Goal: Task Accomplishment & Management: Manage account settings

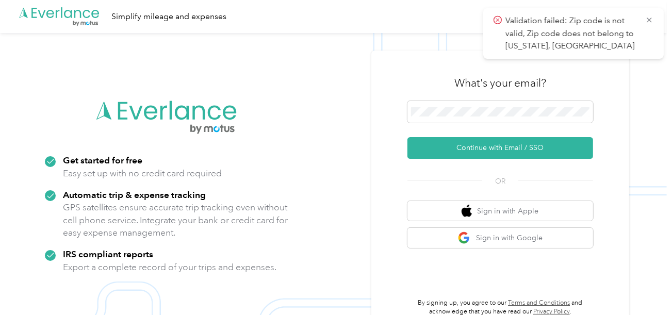
drag, startPoint x: 444, startPoint y: 140, endPoint x: 128, endPoint y: 8, distance: 343.0
click at [444, 140] on button "Continue with Email / SSO" at bounding box center [500, 148] width 186 height 22
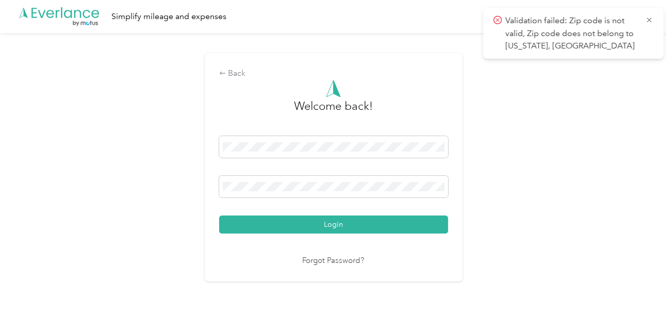
drag, startPoint x: 325, startPoint y: 225, endPoint x: 486, endPoint y: 187, distance: 165.3
click at [327, 225] on button "Login" at bounding box center [333, 225] width 229 height 18
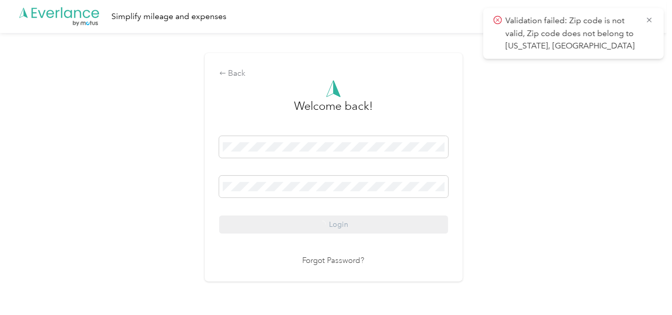
click at [486, 187] on div "Back Welcome back! Login Forgot Password?" at bounding box center [333, 171] width 667 height 277
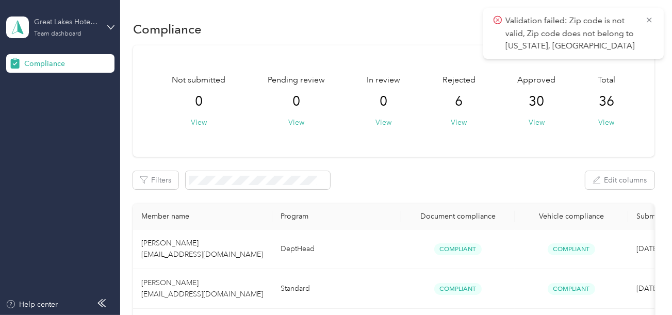
click at [78, 36] on div "Team dashboard" at bounding box center [57, 34] width 47 height 6
click at [51, 105] on div "Log out" at bounding box center [35, 105] width 40 height 11
